Goal: Information Seeking & Learning: Learn about a topic

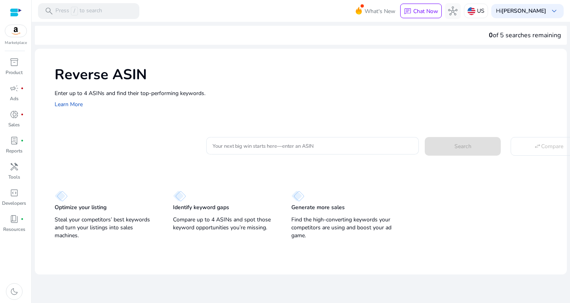
click at [99, 127] on div "Reverse ASIN Enter up to 4 ASINs and find their top-performing keywords. Learn …" at bounding box center [301, 145] width 532 height 193
click at [248, 139] on div at bounding box center [313, 145] width 200 height 17
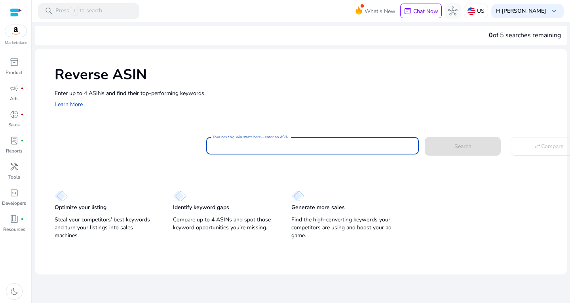
paste input "**********"
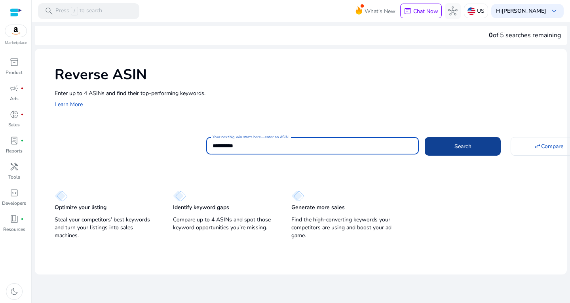
type input "**********"
click at [467, 146] on span "Search" at bounding box center [463, 146] width 17 height 8
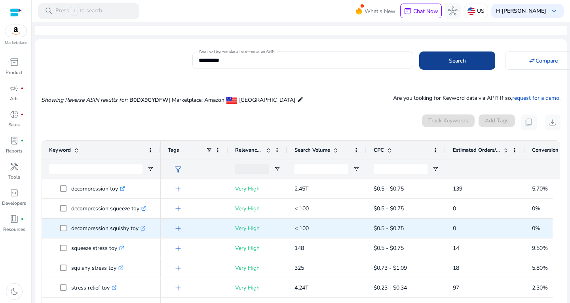
scroll to position [83, 0]
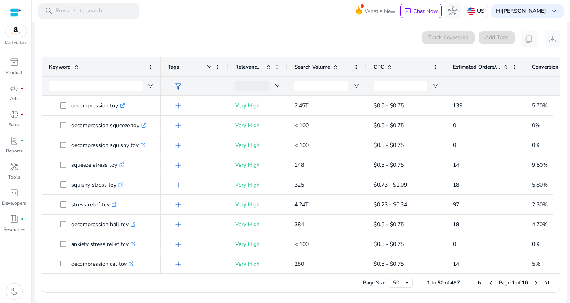
click at [474, 67] on span "Estimated Orders/Month" at bounding box center [477, 66] width 48 height 7
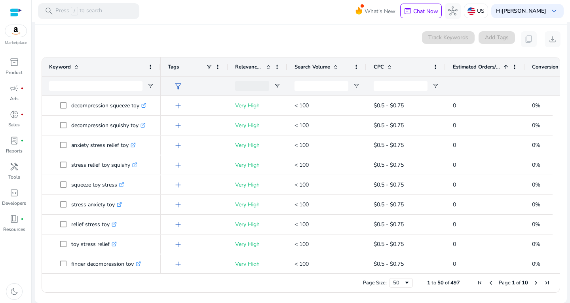
click at [466, 65] on span "Estimated Orders/Month" at bounding box center [477, 66] width 48 height 7
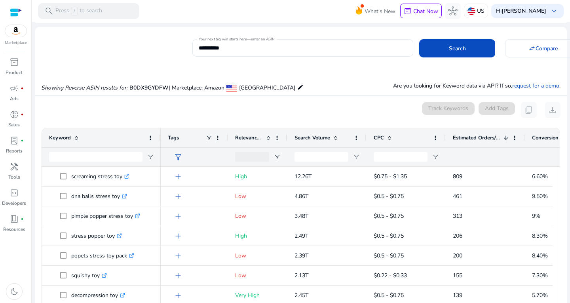
scroll to position [4, 0]
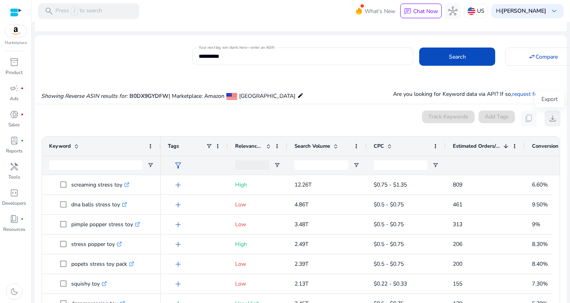
click at [545, 115] on button "download" at bounding box center [553, 119] width 16 height 16
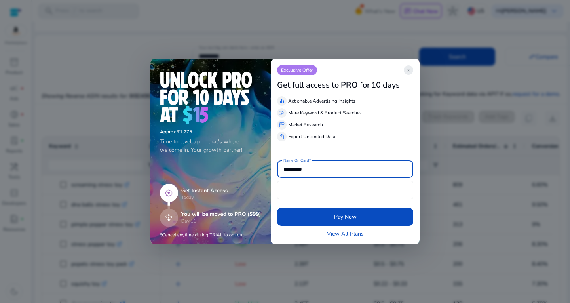
click at [408, 71] on span "close" at bounding box center [409, 70] width 6 height 6
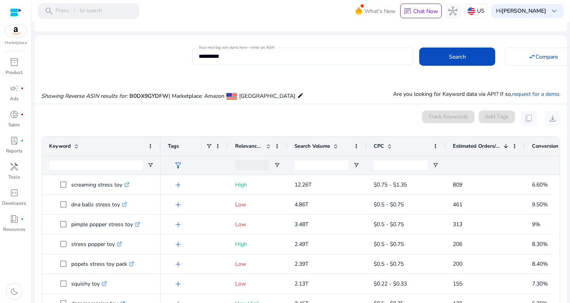
click at [527, 119] on app-icon-holder "content_copy" at bounding box center [529, 119] width 16 height 16
click at [387, 71] on mat-card "**********" at bounding box center [301, 55] width 532 height 32
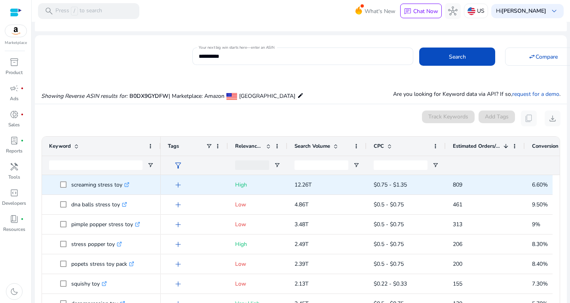
click at [123, 185] on p "screaming stress toy .st0{fill:#2c8af8}" at bounding box center [100, 185] width 58 height 16
click at [126, 185] on icon ".st0{fill:#2c8af8}" at bounding box center [126, 184] width 5 height 5
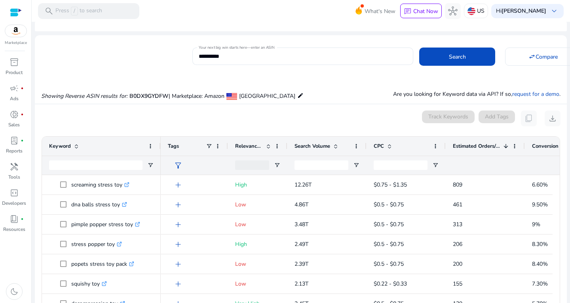
click at [97, 79] on div "Showing Reverse ASIN results for: B0DX9GYDFW | Marketplace: Amazon [GEOGRAPHIC_…" at bounding box center [301, 87] width 532 height 32
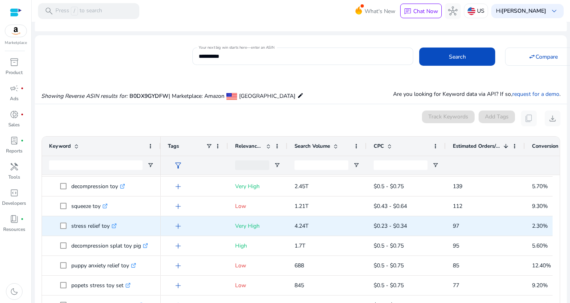
scroll to position [119, 0]
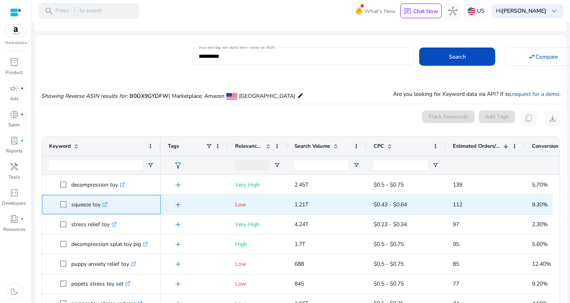
click at [107, 202] on icon at bounding box center [106, 203] width 3 height 3
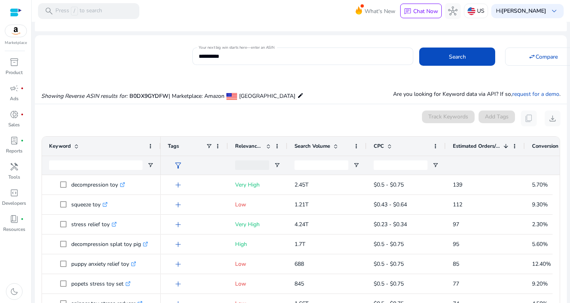
scroll to position [83, 0]
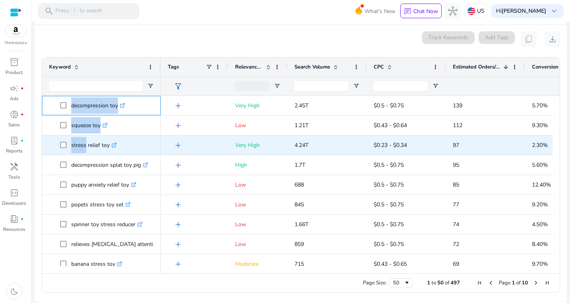
drag, startPoint x: 70, startPoint y: 114, endPoint x: 84, endPoint y: 135, distance: 25.5
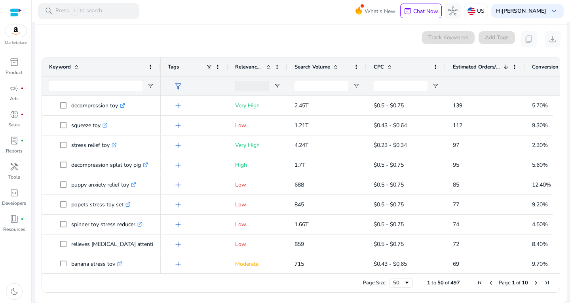
click at [259, 37] on div "0 keyword(s) selected Track Keywords Add Tags content_copy download" at bounding box center [301, 39] width 520 height 16
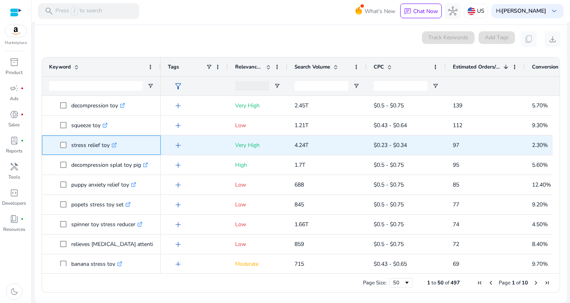
drag, startPoint x: 72, startPoint y: 143, endPoint x: 111, endPoint y: 145, distance: 39.3
click at [111, 145] on p "stress relief toy .st0{fill:#2c8af8}" at bounding box center [94, 145] width 46 height 16
click at [115, 145] on icon ".st0{fill:#2c8af8}" at bounding box center [114, 145] width 5 height 5
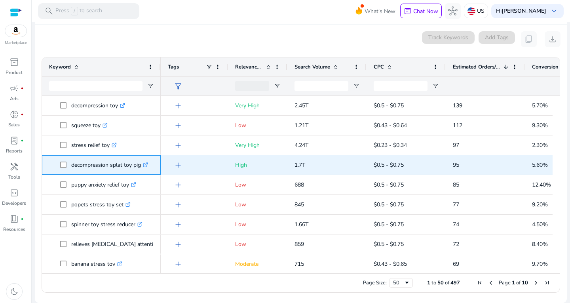
drag, startPoint x: 70, startPoint y: 161, endPoint x: 151, endPoint y: 159, distance: 80.8
click at [151, 159] on span "decompression splat toy pig .st0{fill:#2c8af8}" at bounding box center [106, 165] width 93 height 16
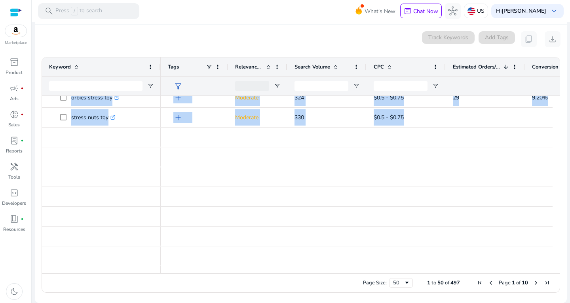
scroll to position [820, 0]
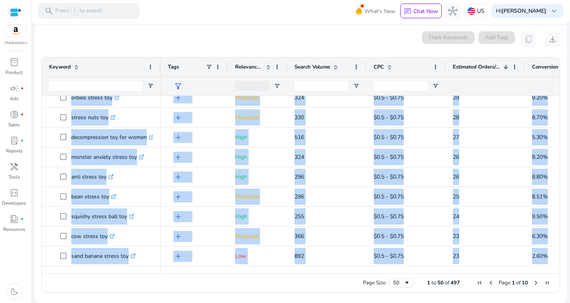
drag, startPoint x: 65, startPoint y: 98, endPoint x: 570, endPoint y: 322, distance: 551.9
click at [570, 303] on html "**********" at bounding box center [285, 151] width 570 height 303
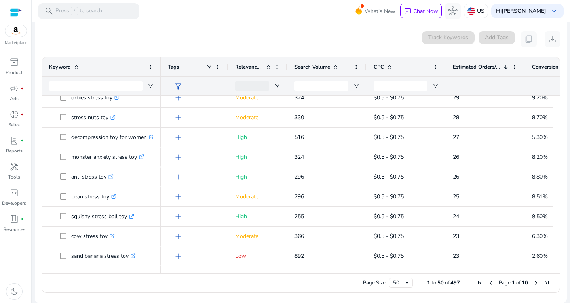
drag, startPoint x: 104, startPoint y: 40, endPoint x: 115, endPoint y: 130, distance: 90.9
click at [39, 40] on mat-card "0 keyword(s) selected Track Keywords Add Tags content_copy download Press SPACE…" at bounding box center [301, 164] width 532 height 278
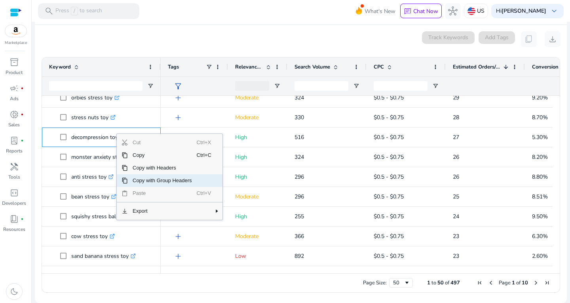
click at [144, 184] on span "Copy with Group Headers" at bounding box center [162, 180] width 69 height 13
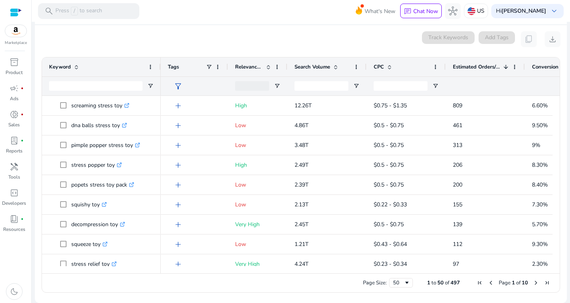
drag, startPoint x: 39, startPoint y: 60, endPoint x: 83, endPoint y: 75, distance: 46.3
click at [83, 75] on ag-grid-angular "Press SPACE to select this row. Drag here to set row groups Drag here to set co…" at bounding box center [301, 175] width 532 height 244
click at [104, 31] on div "0 keyword(s) selected Track Keywords Add Tags content_copy download" at bounding box center [301, 39] width 520 height 16
click at [17, 60] on span "inventory_2" at bounding box center [15, 62] width 10 height 10
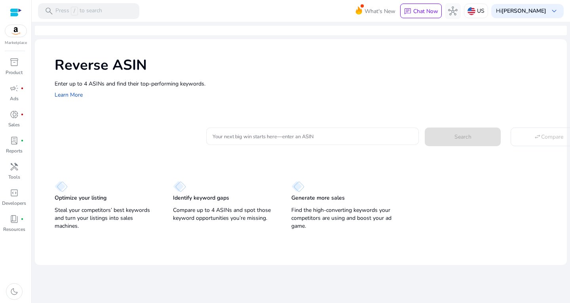
click at [234, 142] on div at bounding box center [313, 136] width 200 height 17
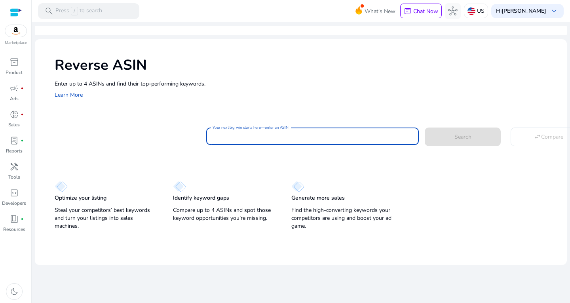
click at [237, 132] on input "Your next big win starts here—enter an ASIN" at bounding box center [313, 136] width 200 height 9
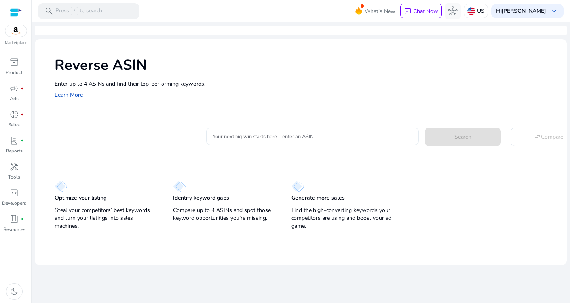
click at [327, 137] on input "Your next big win starts here—enter an ASIN" at bounding box center [313, 136] width 200 height 9
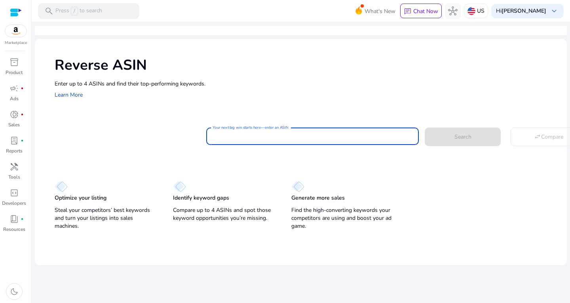
paste input "**********"
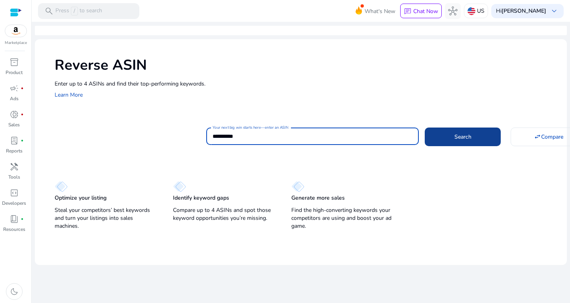
type input "**********"
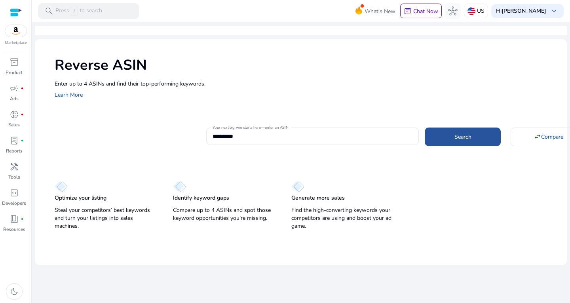
click at [461, 132] on span at bounding box center [463, 136] width 76 height 19
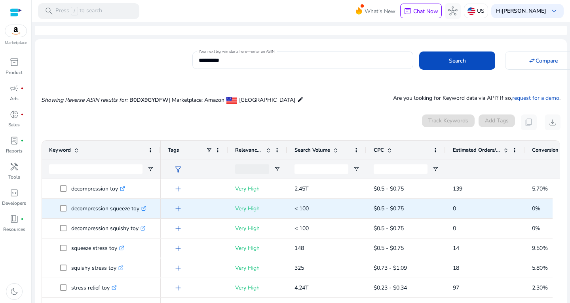
scroll to position [75, 0]
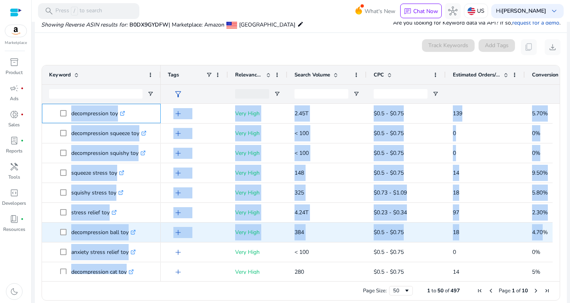
drag, startPoint x: 68, startPoint y: 109, endPoint x: 556, endPoint y: 218, distance: 500.4
click at [564, 231] on mat-sidenav-content "**********" at bounding box center [301, 151] width 539 height 303
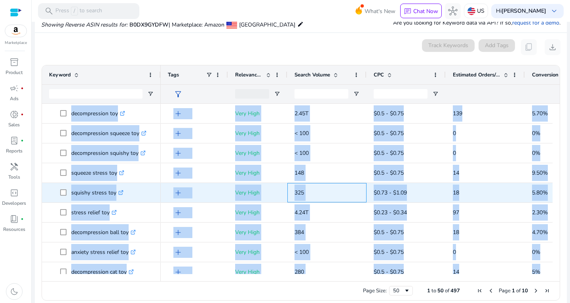
click at [292, 195] on div "325" at bounding box center [327, 192] width 79 height 19
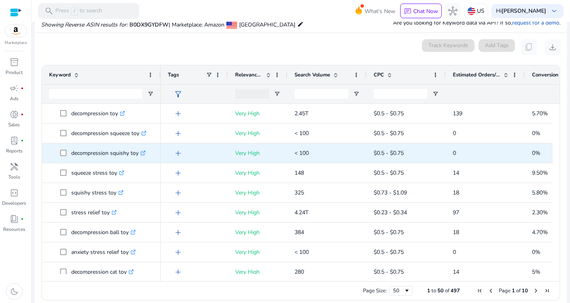
drag, startPoint x: 44, startPoint y: 101, endPoint x: 150, endPoint y: 158, distance: 120.3
click at [150, 158] on div "Keyword Tags Relevance Score" at bounding box center [301, 173] width 518 height 216
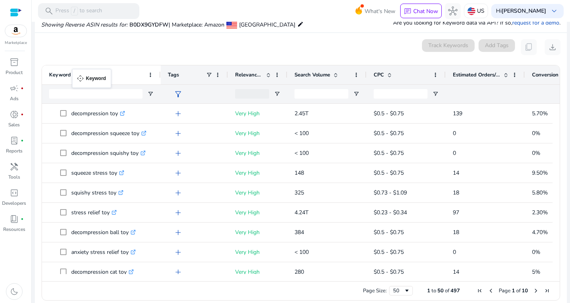
drag, startPoint x: 50, startPoint y: 72, endPoint x: 76, endPoint y: 74, distance: 26.2
drag, startPoint x: 166, startPoint y: 68, endPoint x: 186, endPoint y: 85, distance: 27.0
click at [186, 85] on div "Tags Relevance Score Search Volume CPC" at bounding box center [327, 84] width 570 height 38
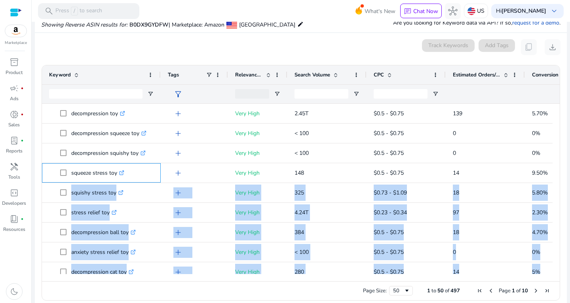
drag, startPoint x: 116, startPoint y: 176, endPoint x: 465, endPoint y: 226, distance: 353.0
click at [499, 295] on div "Drag here to set row groups Drag here to set column labels Tags Relevance Score…" at bounding box center [301, 183] width 519 height 236
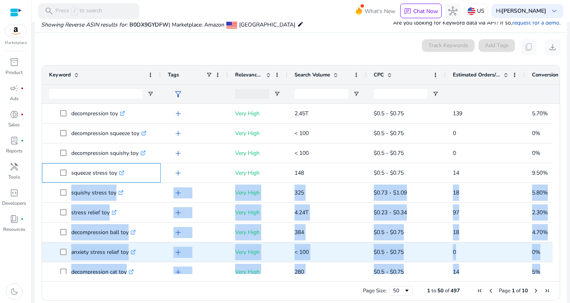
scroll to position [34, 0]
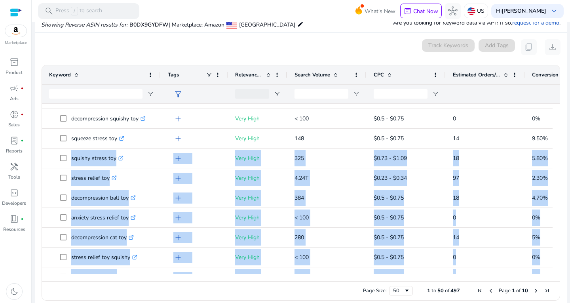
click at [228, 47] on div "0 keyword(s) selected Track Keywords Add Tags content_copy download" at bounding box center [301, 47] width 520 height 16
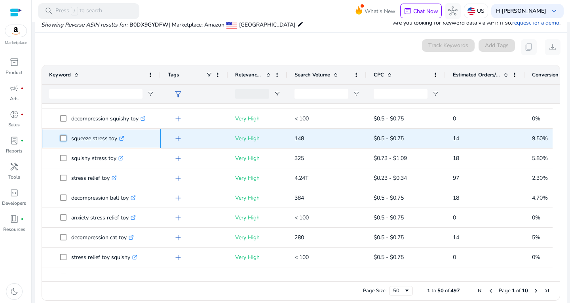
click at [132, 138] on span "squeeze stress toy .st0{fill:#2c8af8}" at bounding box center [106, 138] width 93 height 16
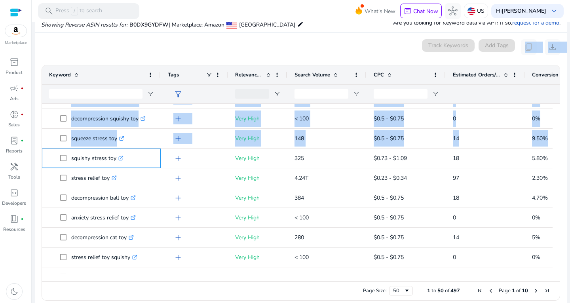
drag, startPoint x: 81, startPoint y: 159, endPoint x: 421, endPoint y: 315, distance: 374.0
click at [421, 303] on html "**********" at bounding box center [285, 151] width 570 height 303
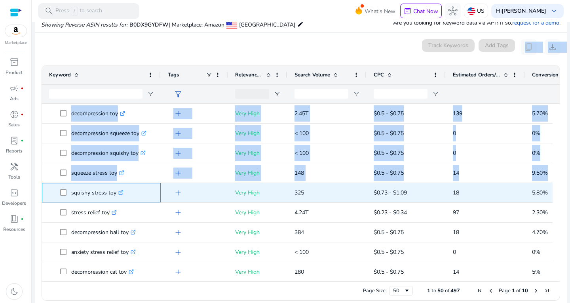
scroll to position [0, 0]
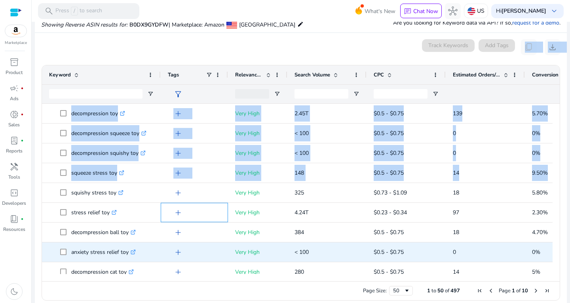
drag, startPoint x: 214, startPoint y: 212, endPoint x: 359, endPoint y: 250, distance: 149.0
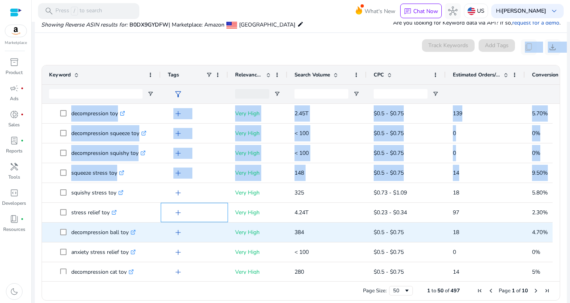
scroll to position [36, 0]
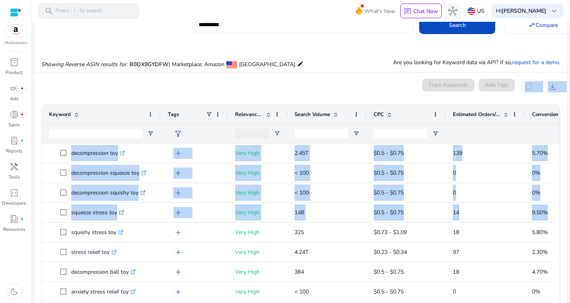
click at [100, 82] on div "0 keyword(s) selected Track Keywords Add Tags content_copy download" at bounding box center [301, 87] width 520 height 16
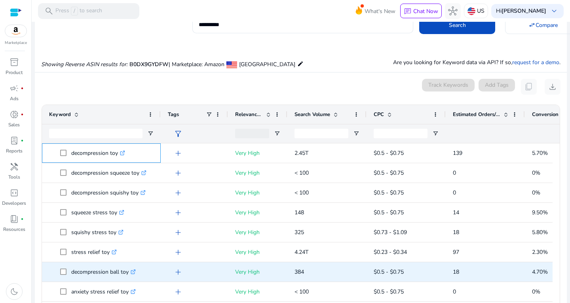
drag, startPoint x: 69, startPoint y: 144, endPoint x: 275, endPoint y: 174, distance: 208.9
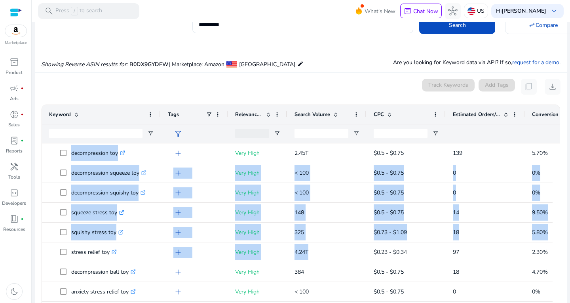
click at [189, 40] on div "Showing Reverse ASIN results for: B0DX9GYDFW | Marketplace: Amazon [GEOGRAPHIC_…" at bounding box center [301, 56] width 532 height 32
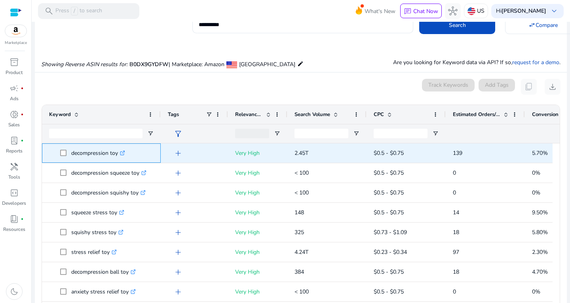
drag, startPoint x: 72, startPoint y: 154, endPoint x: 191, endPoint y: 151, distance: 118.9
click at [191, 151] on div "add Very High 2.45T $0.5 - $0.75 139 5.70% decompression toy .st0{fill:#2c8af8}" at bounding box center [323, 153] width 563 height 20
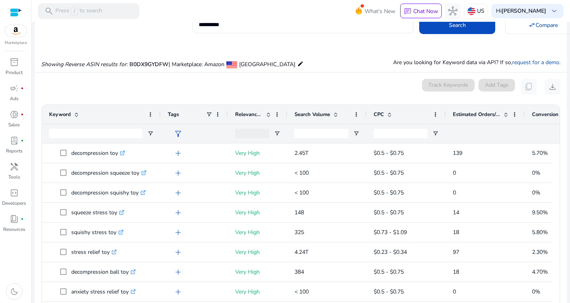
click at [161, 81] on div "0 keyword(s) selected Track Keywords Add Tags content_copy download" at bounding box center [301, 87] width 520 height 16
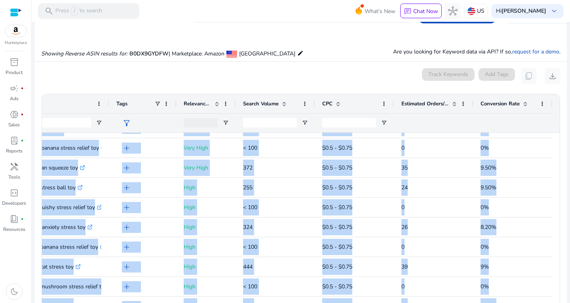
scroll to position [450, 0]
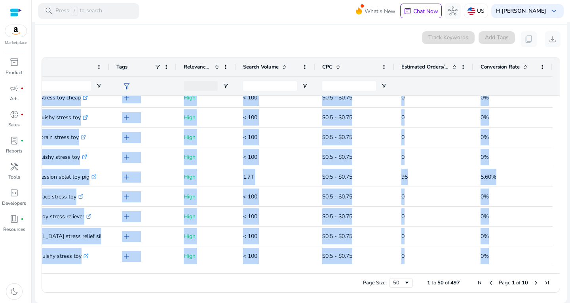
drag, startPoint x: 43, startPoint y: 148, endPoint x: 570, endPoint y: 322, distance: 555.1
click at [570, 303] on html "**********" at bounding box center [285, 151] width 570 height 303
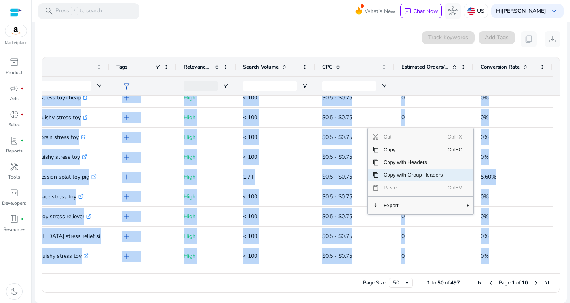
click at [400, 177] on span "Copy with Group Headers" at bounding box center [413, 175] width 69 height 13
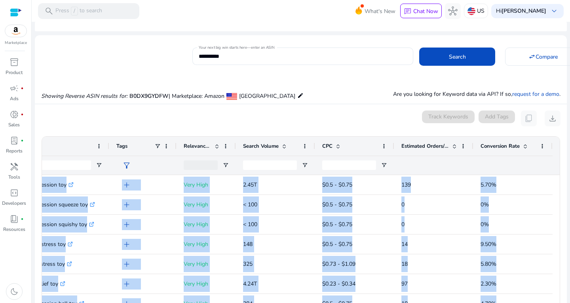
click at [210, 121] on div "0 keyword(s) selected Track Keywords Add Tags content_copy download" at bounding box center [301, 119] width 520 height 16
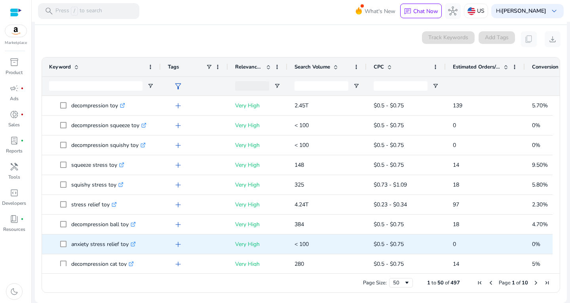
scroll to position [0, 0]
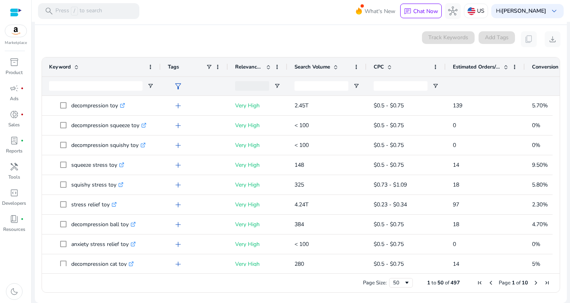
click at [544, 64] on span "Conversion Rate" at bounding box center [551, 66] width 39 height 7
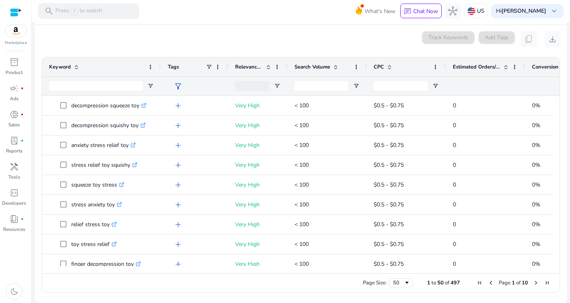
click at [544, 64] on span "Conversion Rate" at bounding box center [551, 66] width 39 height 7
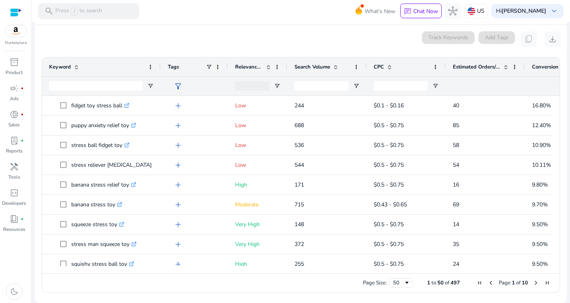
click at [262, 71] on div "Relevance Score" at bounding box center [253, 66] width 36 height 15
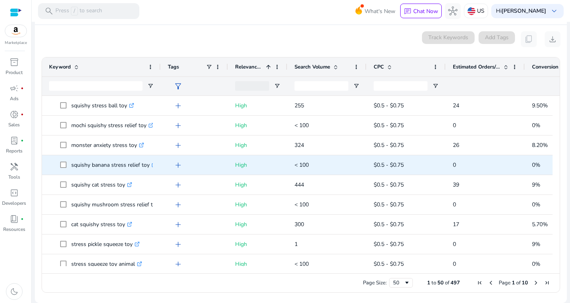
drag, startPoint x: 69, startPoint y: 95, endPoint x: 113, endPoint y: 125, distance: 52.6
click at [137, 163] on div "Tags Relevance Score 1 Search Volume CPC" at bounding box center [301, 165] width 518 height 216
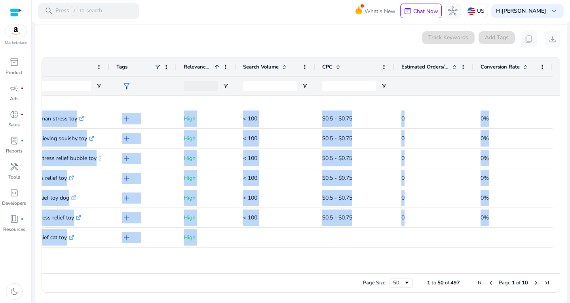
scroll to position [820, 0]
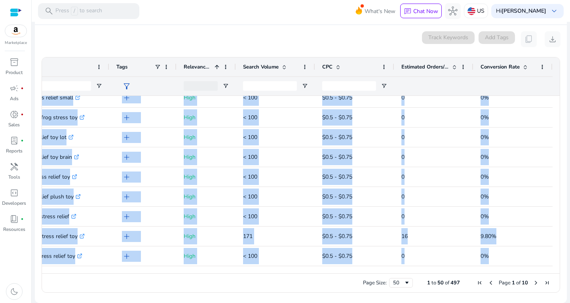
drag, startPoint x: 70, startPoint y: 104, endPoint x: 570, endPoint y: 322, distance: 545.2
click at [570, 303] on html "**********" at bounding box center [285, 151] width 570 height 303
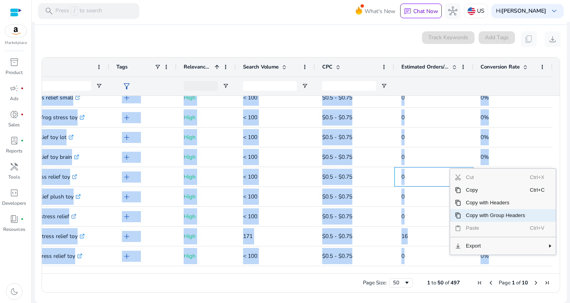
click at [474, 219] on span "Copy with Group Headers" at bounding box center [495, 215] width 69 height 13
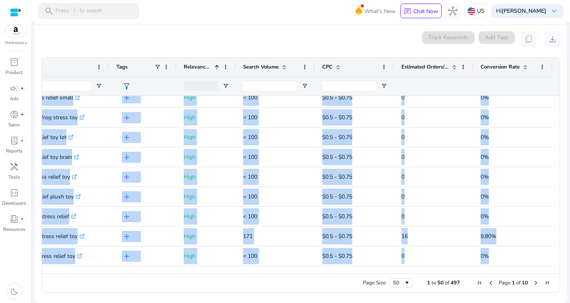
click at [113, 41] on div "0 keyword(s) selected Track Keywords Add Tags content_copy download" at bounding box center [301, 39] width 520 height 16
